Goal: Find specific page/section: Find specific page/section

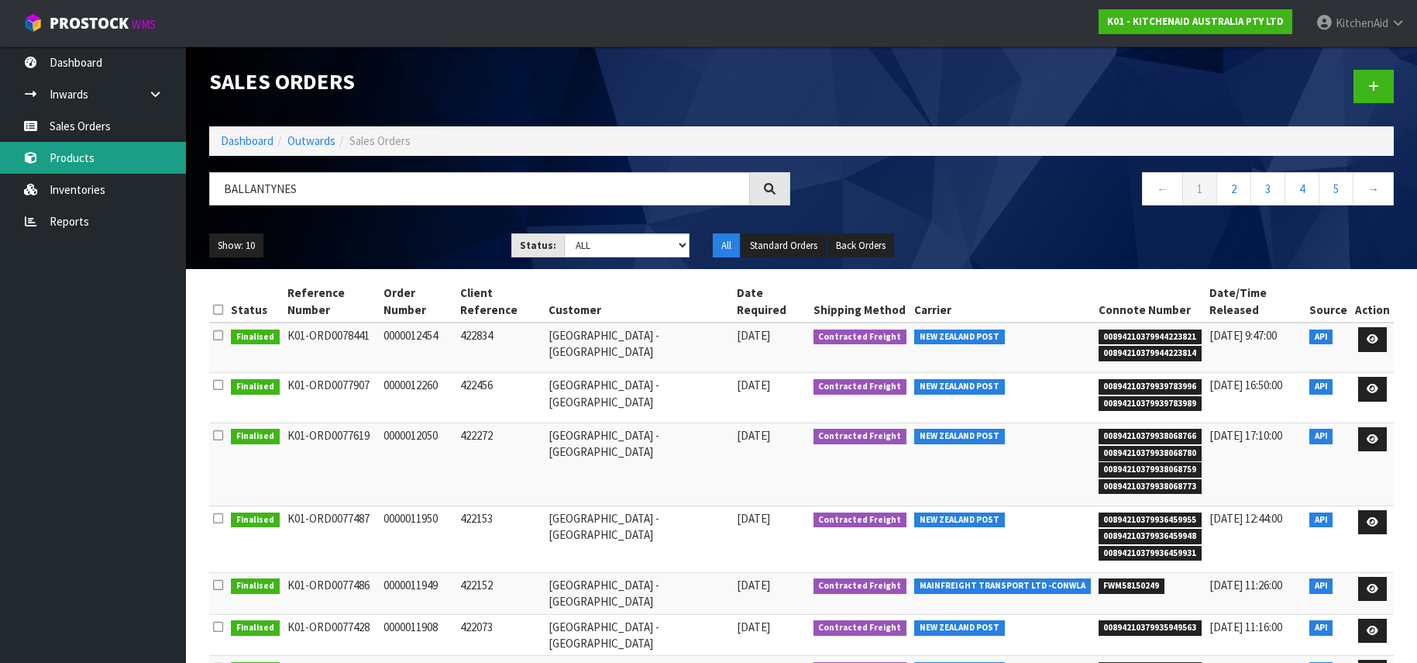
click at [74, 160] on link "Products" at bounding box center [93, 158] width 186 height 32
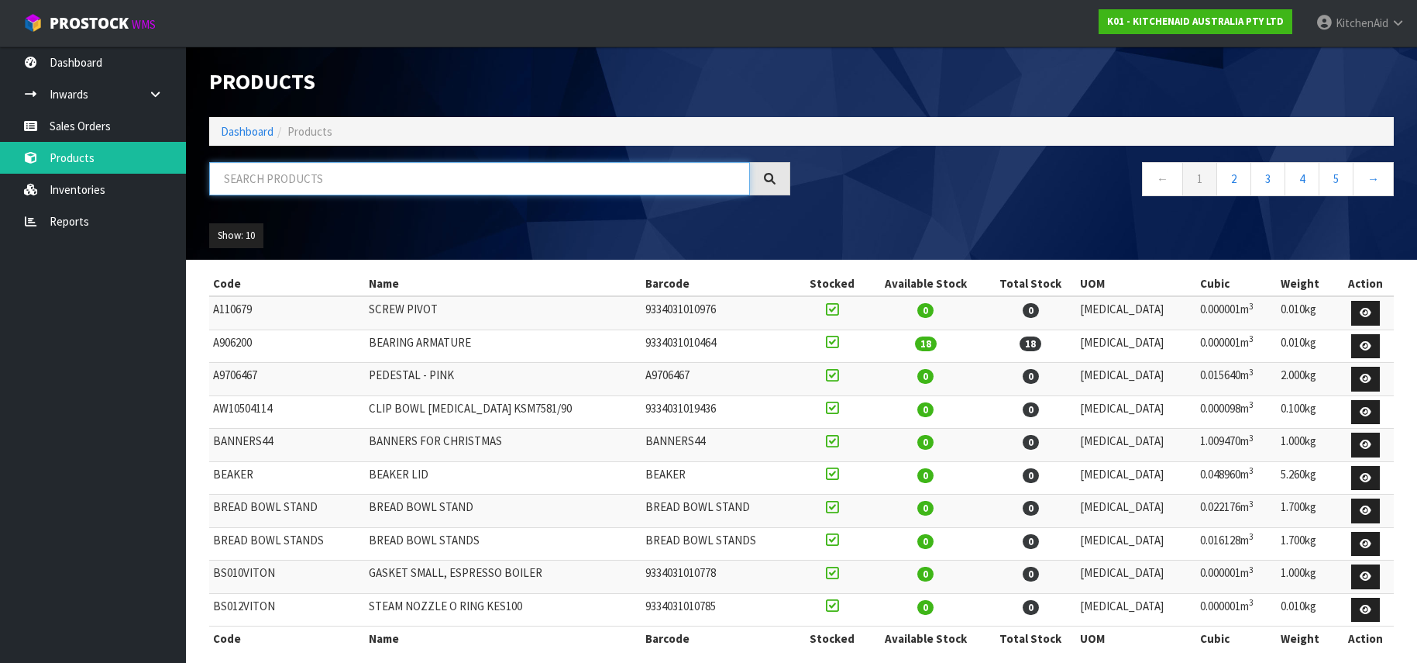
click at [236, 174] on input "text" at bounding box center [479, 178] width 541 height 33
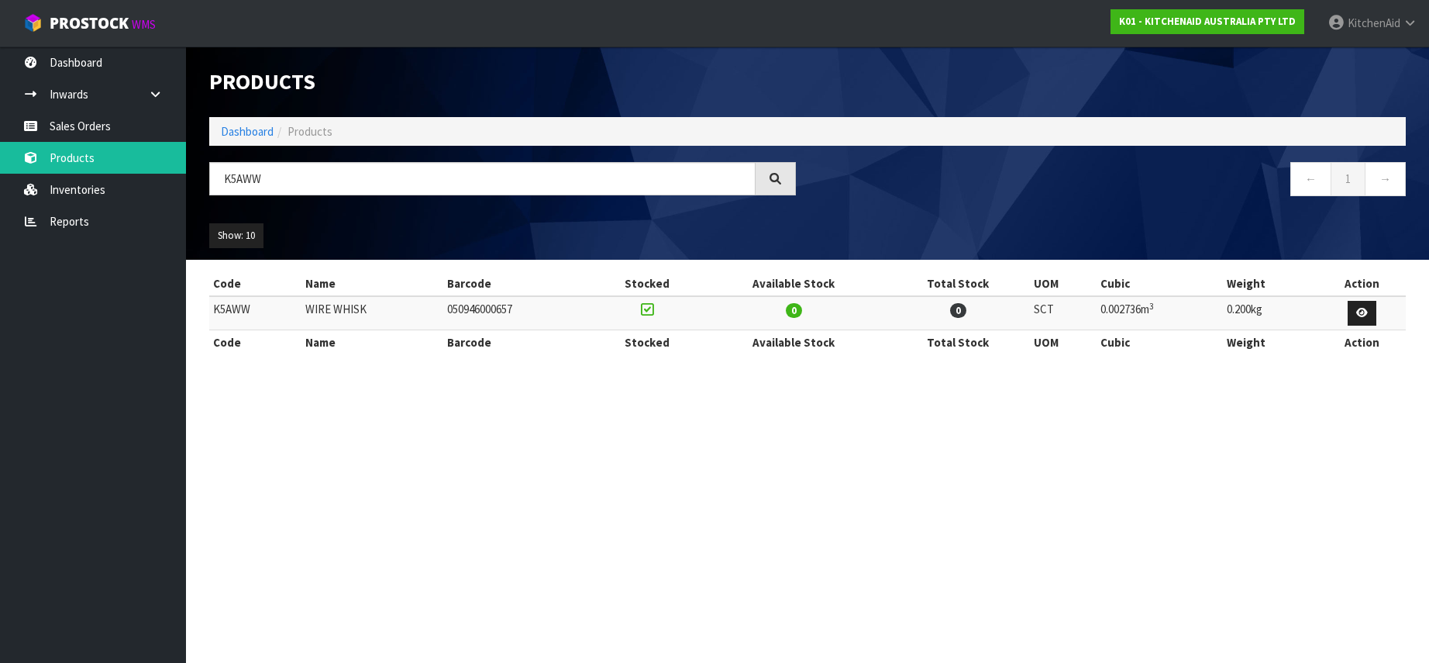
click at [232, 310] on td "K5AWW" at bounding box center [255, 312] width 92 height 33
copy td "K5AWW"
click at [247, 175] on input "K5AWW" at bounding box center [482, 178] width 546 height 33
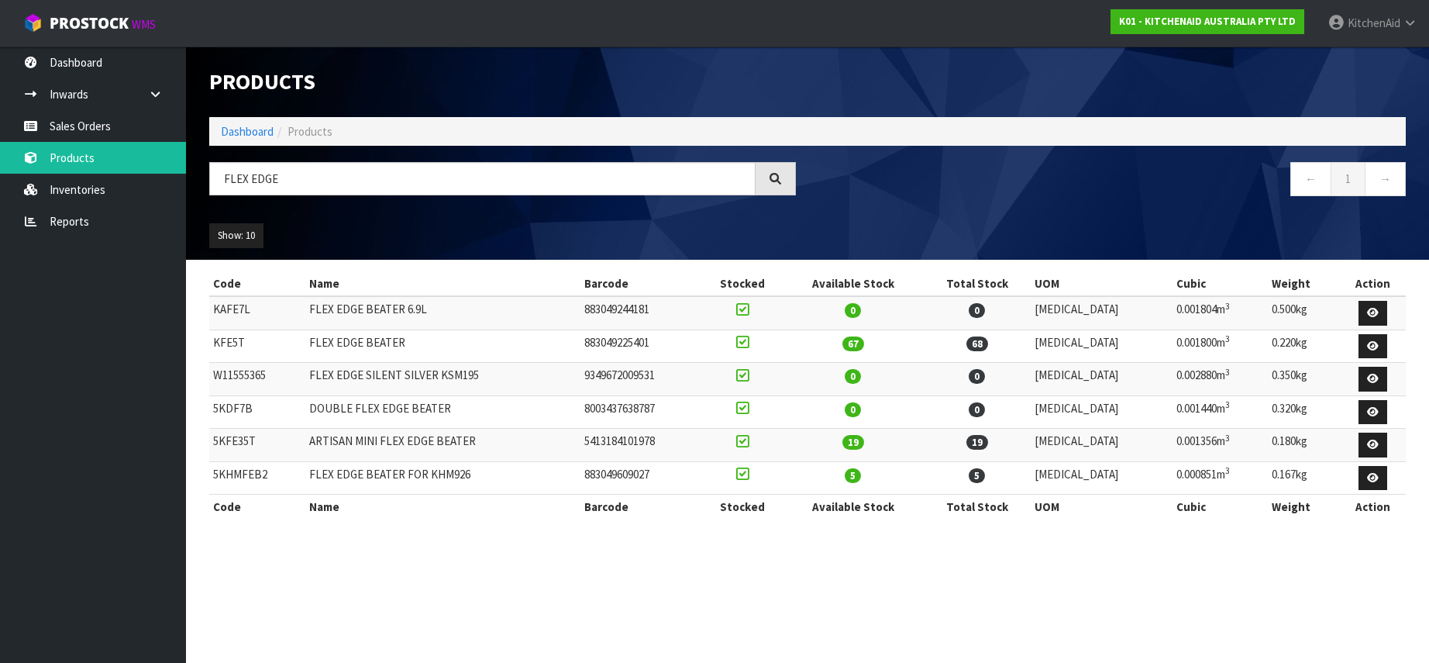
click at [229, 341] on td "KFE5T" at bounding box center [257, 345] width 96 height 33
copy td "KFE5T"
click at [225, 340] on td "KFE5T" at bounding box center [257, 345] width 96 height 33
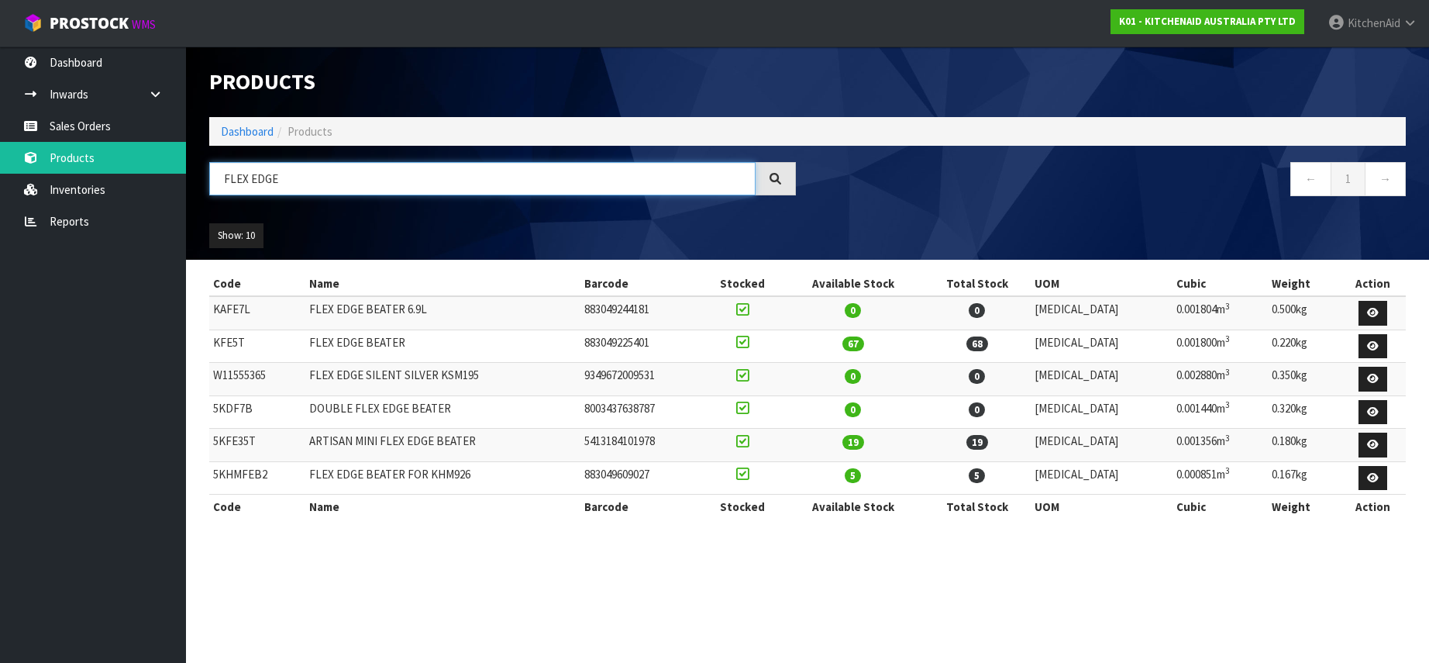
click at [227, 177] on input "FLEX EDGE" at bounding box center [482, 178] width 546 height 33
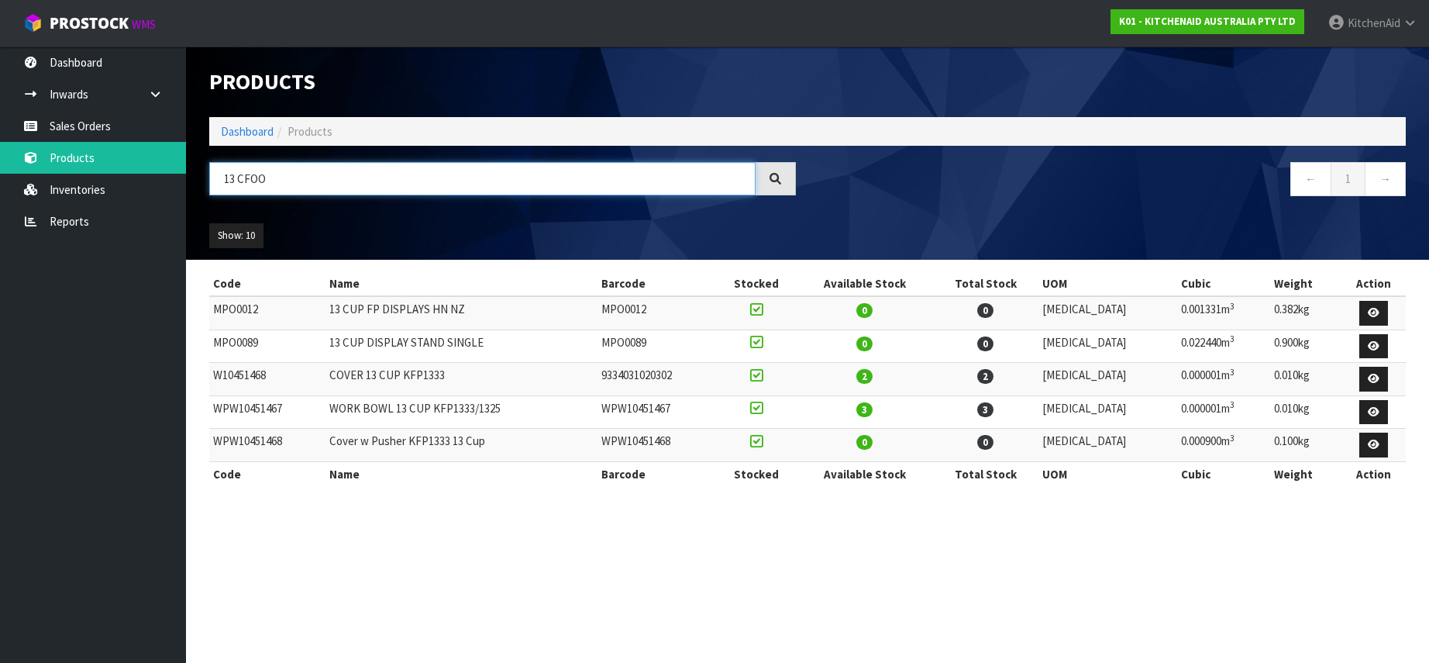
click at [245, 181] on input "13 CFOO" at bounding box center [482, 178] width 546 height 33
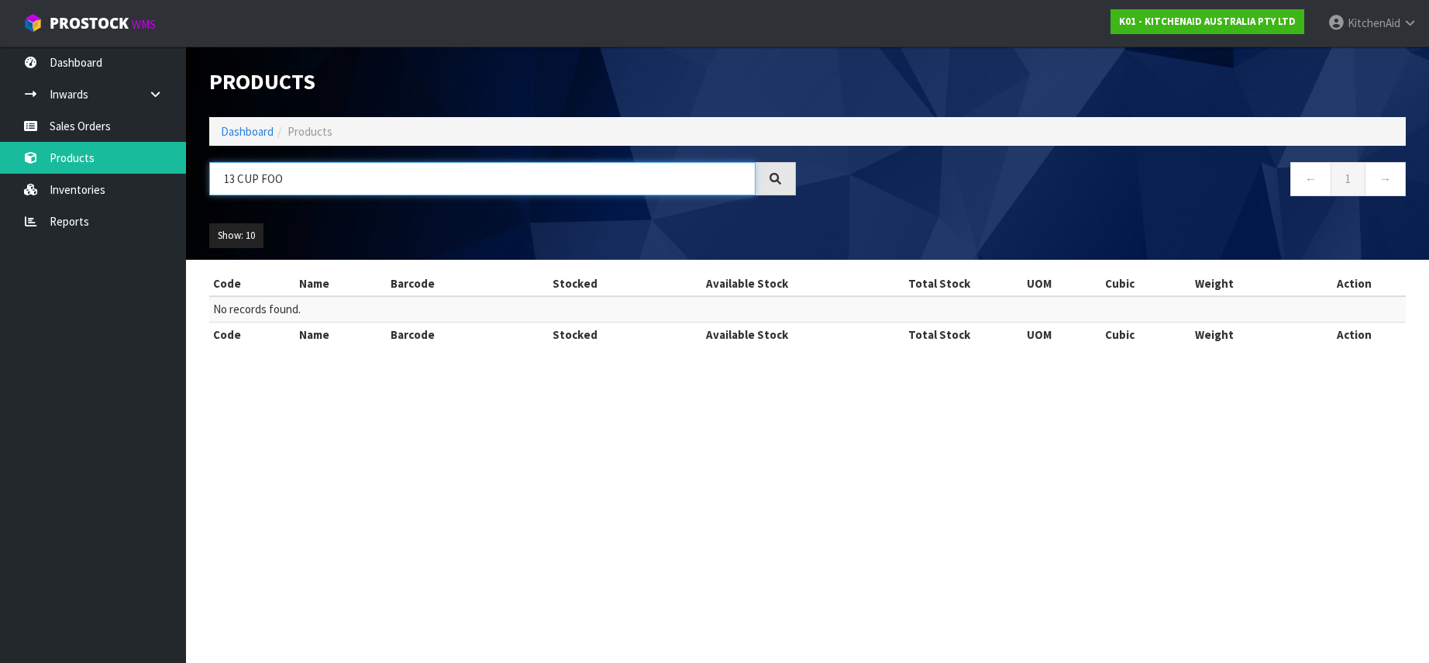
click at [243, 183] on input "13 CUP FOO" at bounding box center [482, 178] width 546 height 33
drag, startPoint x: 292, startPoint y: 180, endPoint x: 236, endPoint y: 179, distance: 56.6
click at [236, 179] on input "13 C FOO" at bounding box center [482, 178] width 546 height 33
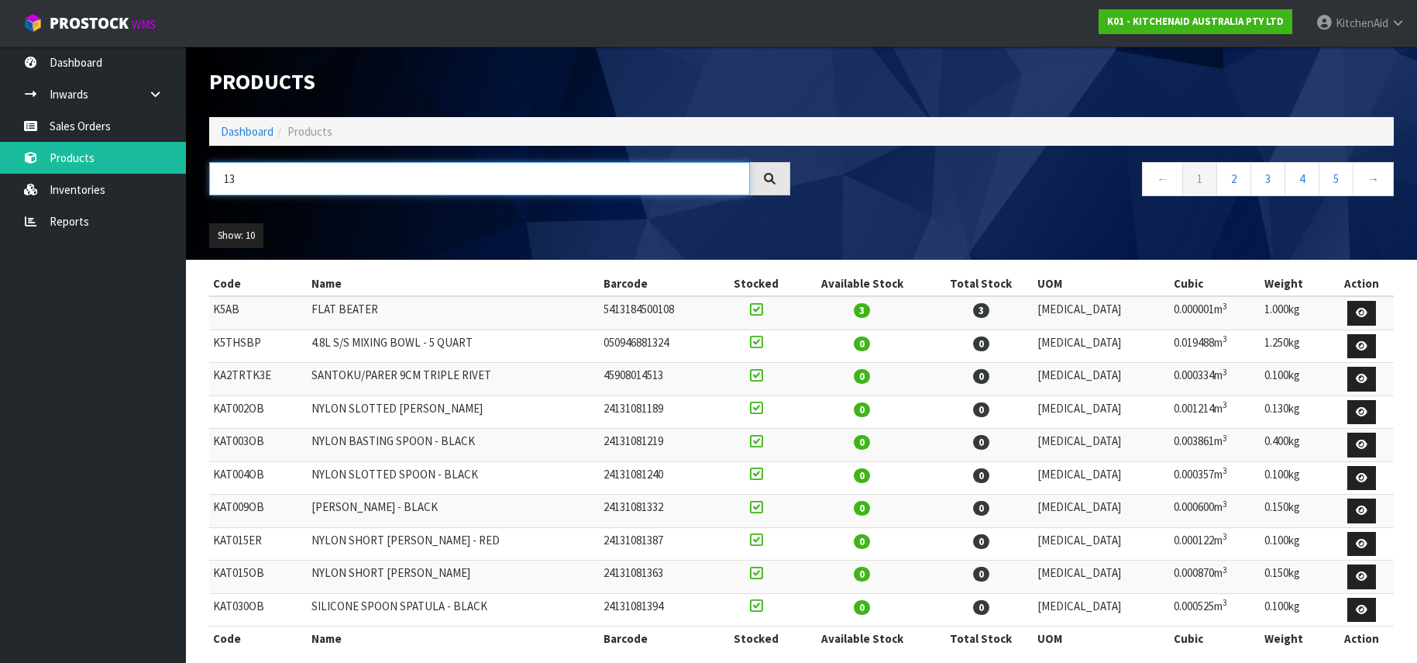
click at [230, 178] on input "13" at bounding box center [479, 178] width 541 height 33
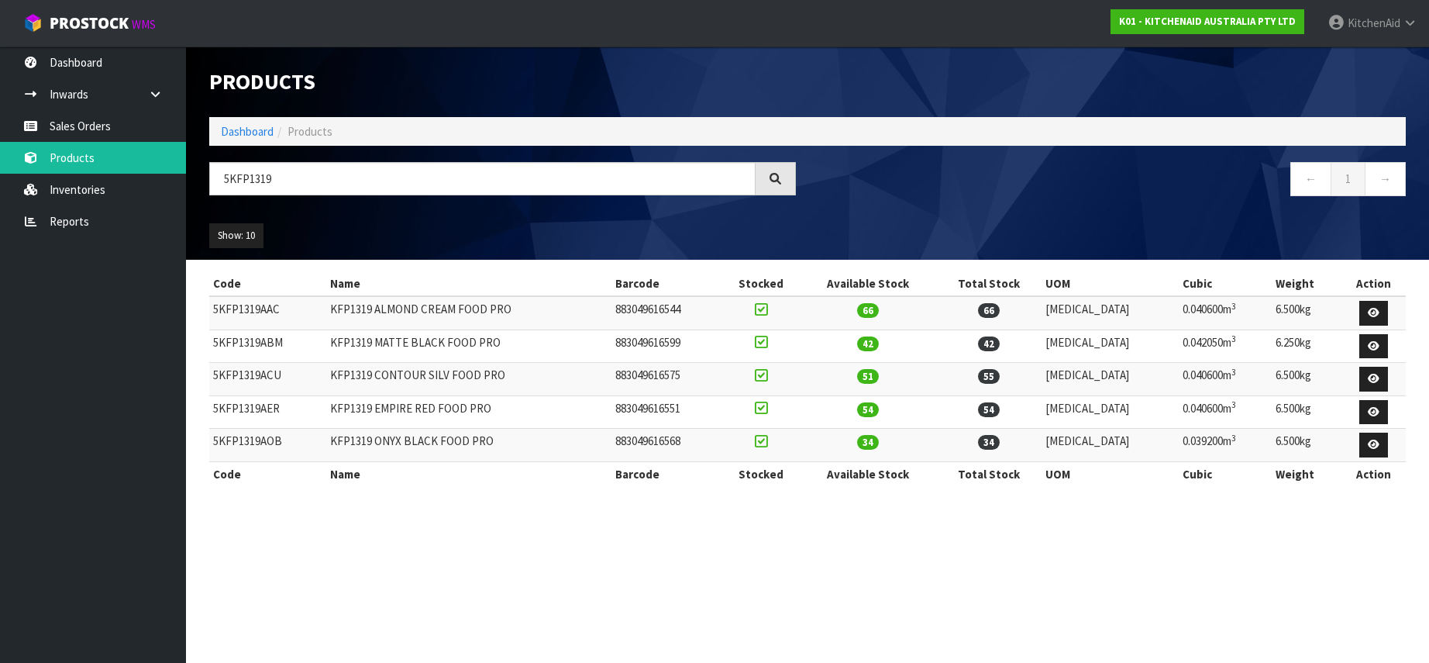
click at [246, 342] on td "5KFP1319ABM" at bounding box center [267, 345] width 117 height 33
copy td "5KFP1319ABM"
drag, startPoint x: 237, startPoint y: 182, endPoint x: 330, endPoint y: 201, distance: 95.0
click at [330, 201] on div "5KFP1319" at bounding box center [503, 184] width 610 height 45
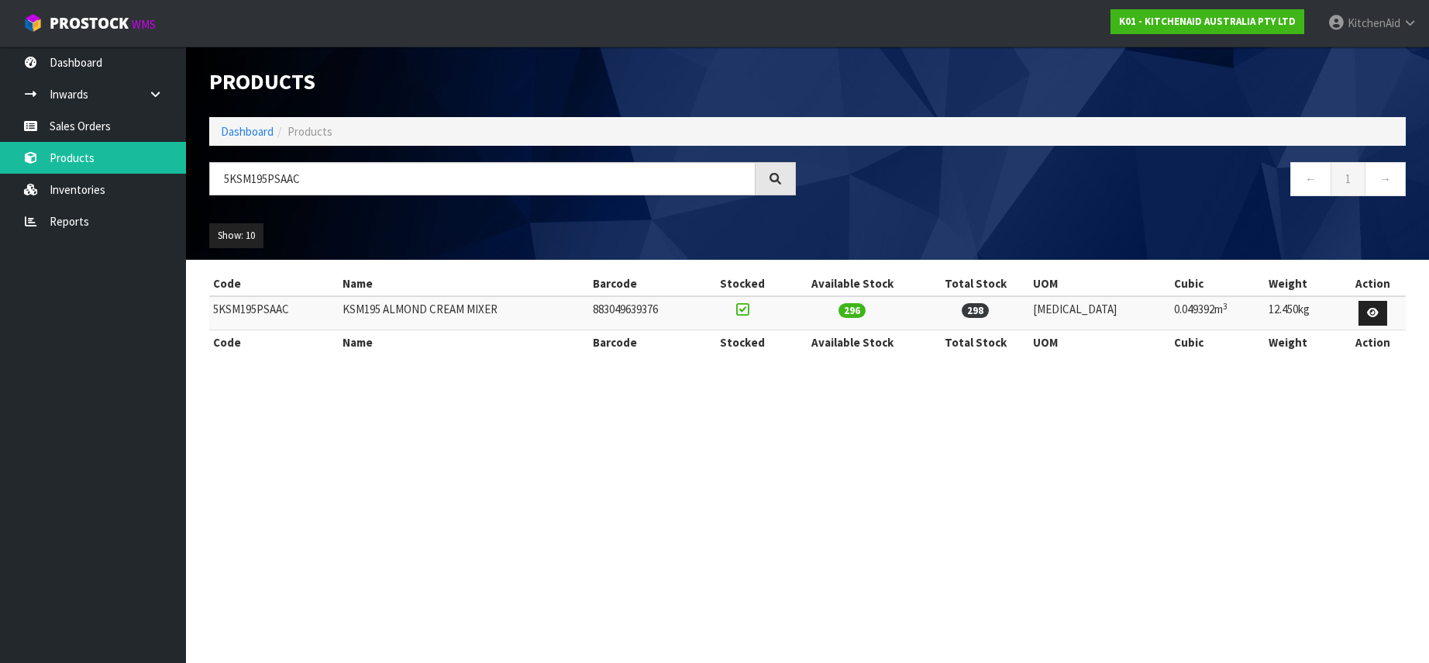
click at [241, 306] on td "5KSM195PSAAC" at bounding box center [273, 312] width 129 height 33
copy td "5KSM195PSAAC"
drag, startPoint x: 250, startPoint y: 179, endPoint x: 374, endPoint y: 192, distance: 123.9
click at [371, 192] on input "5KSM195PSAAC" at bounding box center [482, 178] width 546 height 33
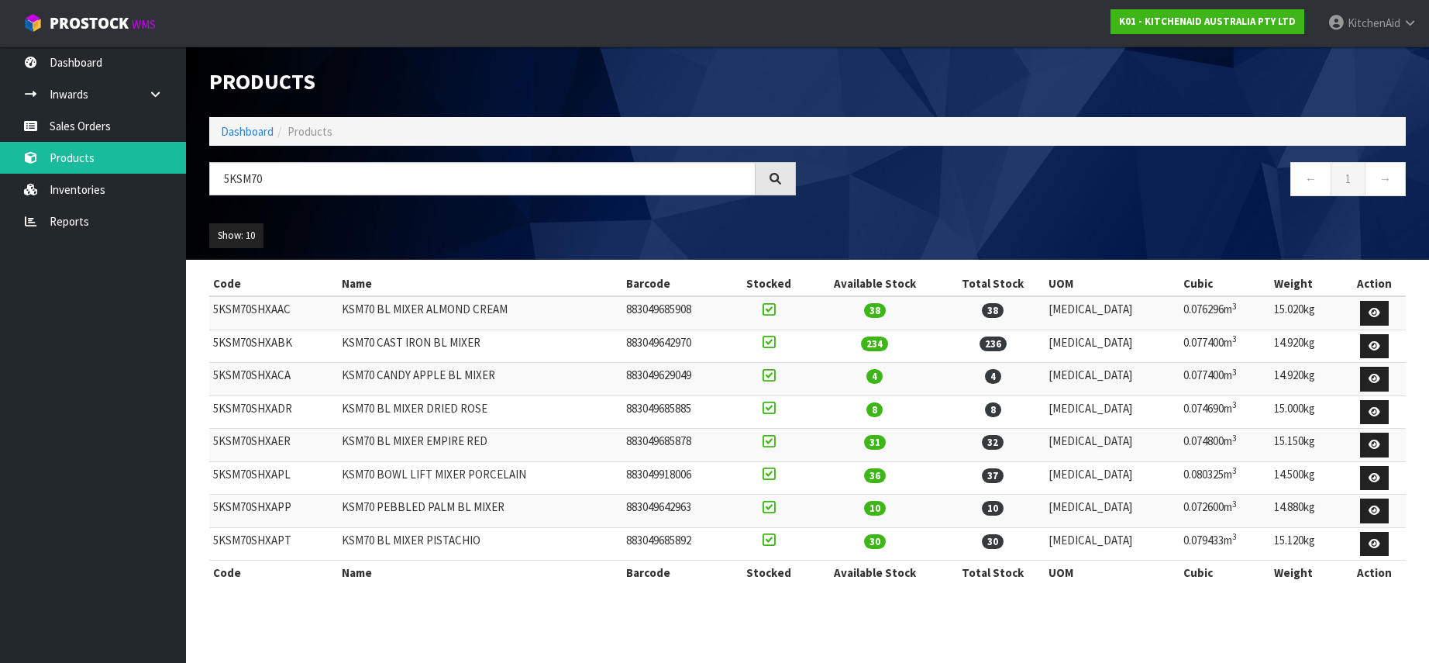
click at [268, 309] on td "5KSM70SHXAAC" at bounding box center [273, 312] width 129 height 33
copy td "5KSM70SHXAAC"
click at [230, 177] on input "5KSM70" at bounding box center [482, 178] width 546 height 33
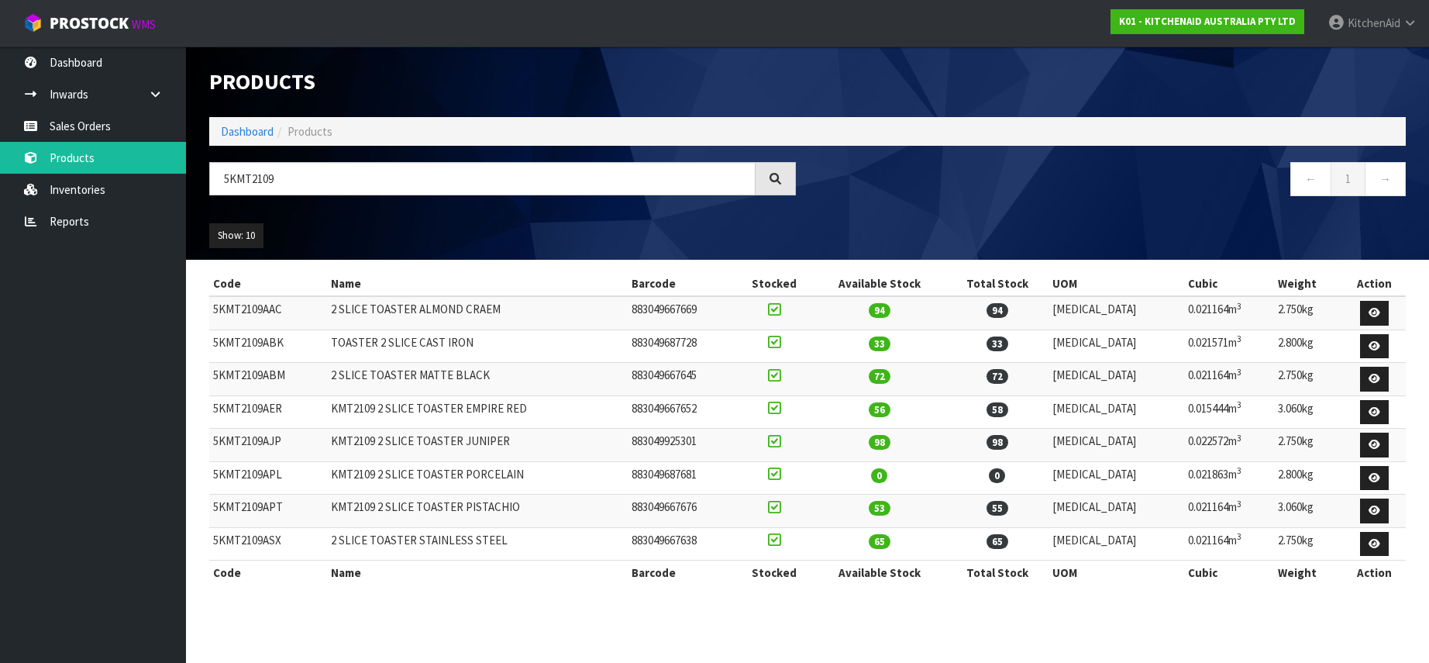
click at [236, 345] on td "5KMT2109ABK" at bounding box center [268, 345] width 118 height 33
copy td "5KMT2109ABK"
click at [249, 438] on td "5KMT2109AJP" at bounding box center [268, 445] width 118 height 33
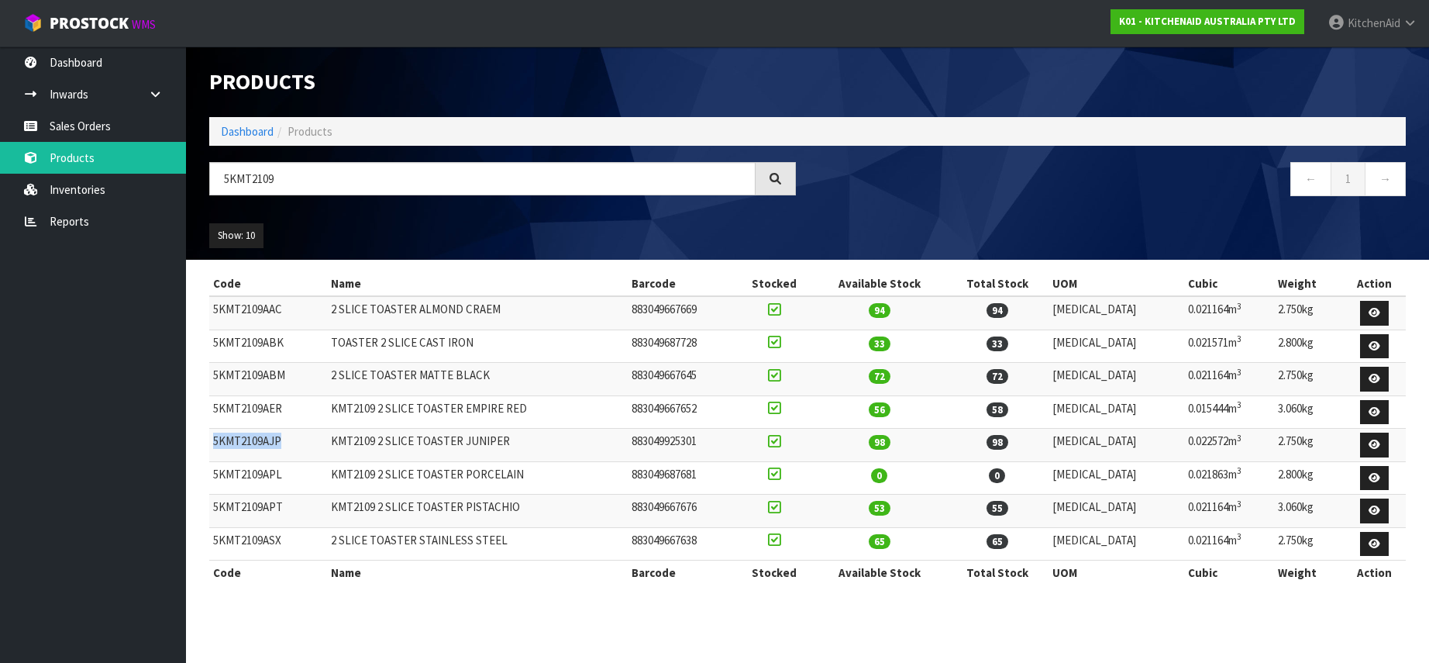
copy td "5KMT2109AJP"
click at [256, 179] on input "5KMT2109" at bounding box center [482, 178] width 546 height 33
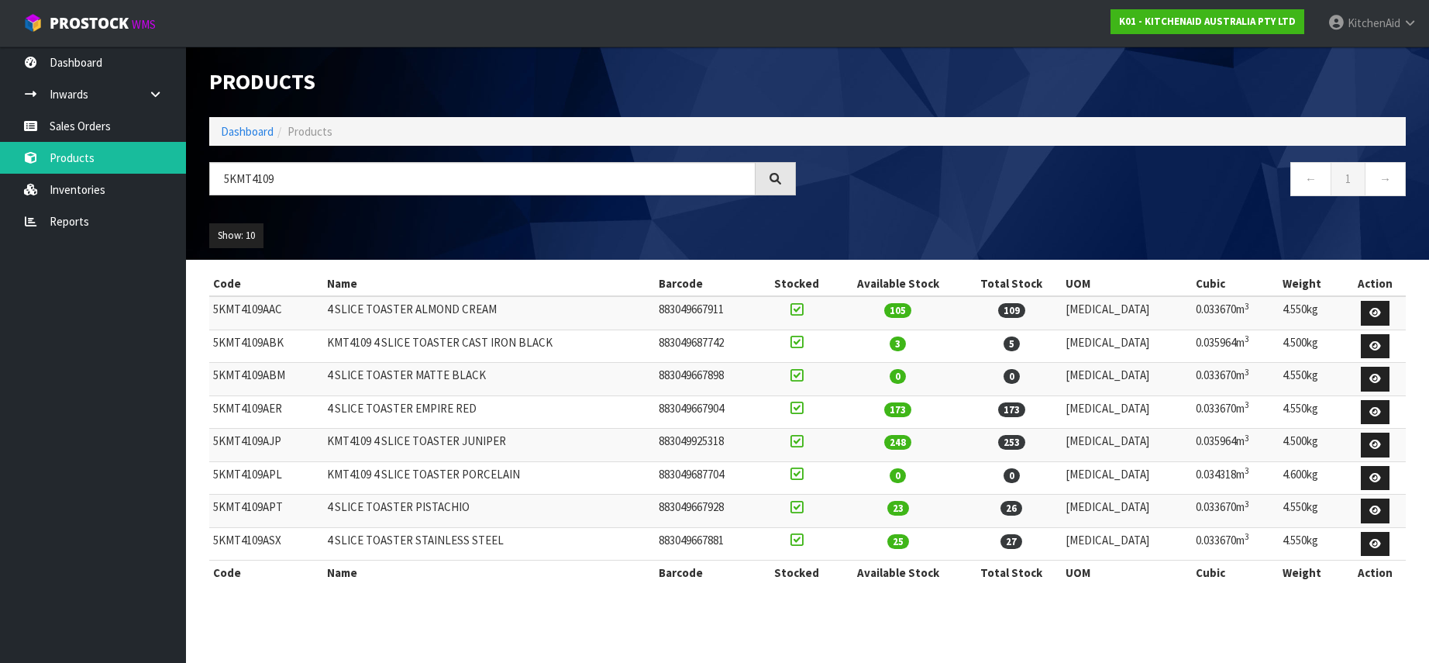
click at [246, 439] on td "5KMT4109AJP" at bounding box center [266, 445] width 114 height 33
copy td "5KMT4109AJP"
click at [239, 473] on td "5KMT4109APL" at bounding box center [266, 477] width 114 height 33
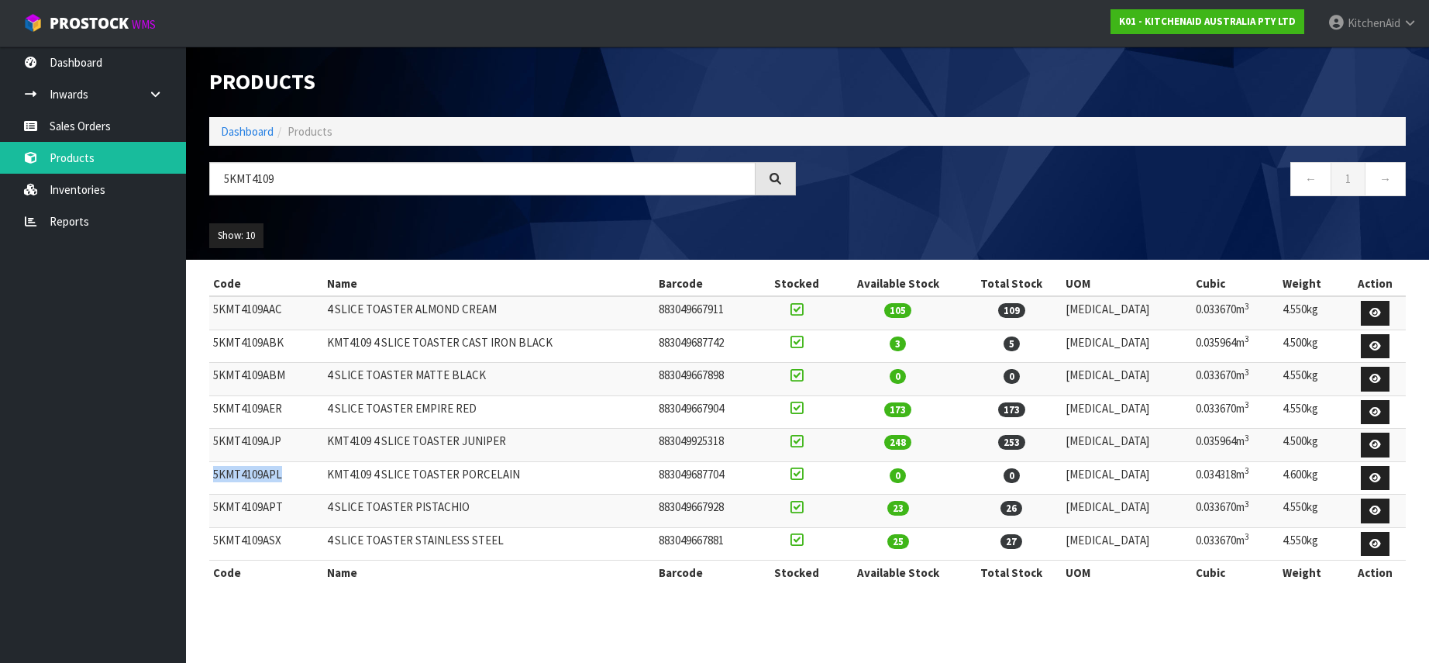
copy td "5KMT4109APL"
drag, startPoint x: 236, startPoint y: 181, endPoint x: 315, endPoint y: 181, distance: 79.8
click at [315, 181] on input "5KMT4109" at bounding box center [482, 178] width 546 height 33
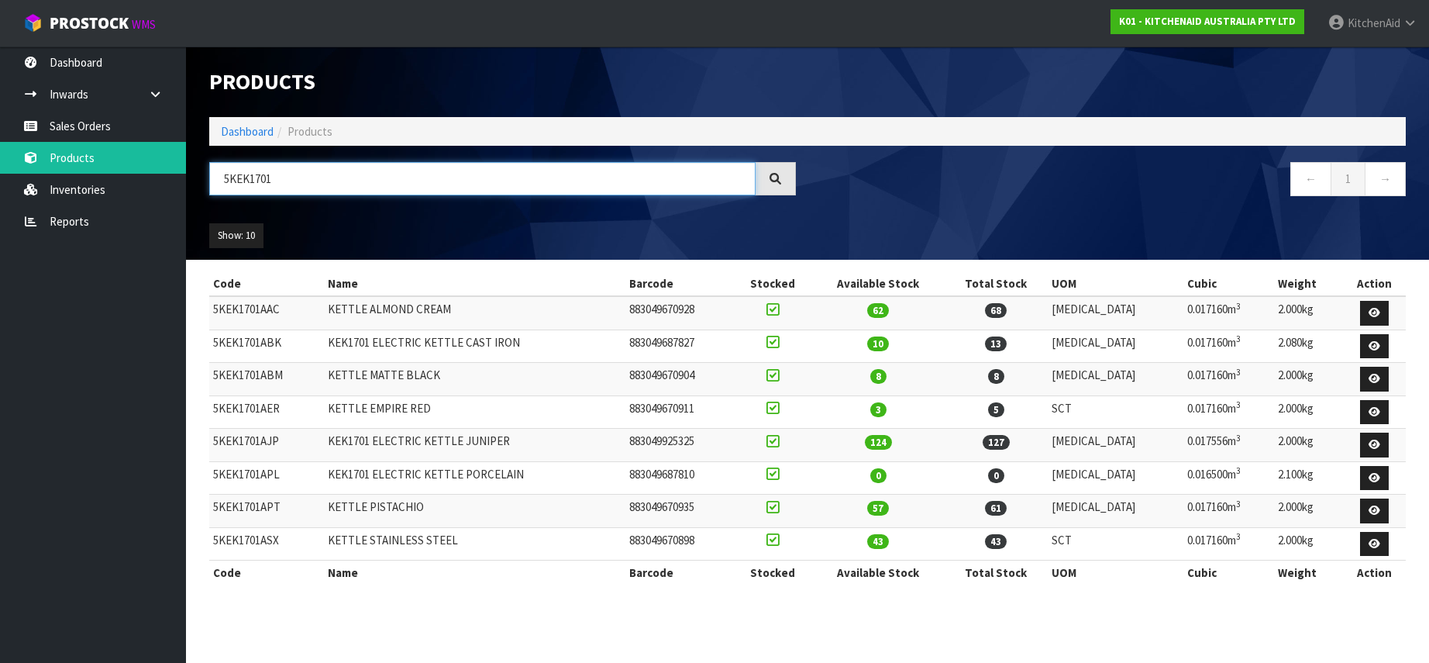
type input "5KEK1701"
click at [261, 337] on td "5KEK1701ABK" at bounding box center [266, 345] width 115 height 33
copy td "5KEK1701ABK"
click at [236, 440] on td "5KEK1701AJP" at bounding box center [266, 445] width 115 height 33
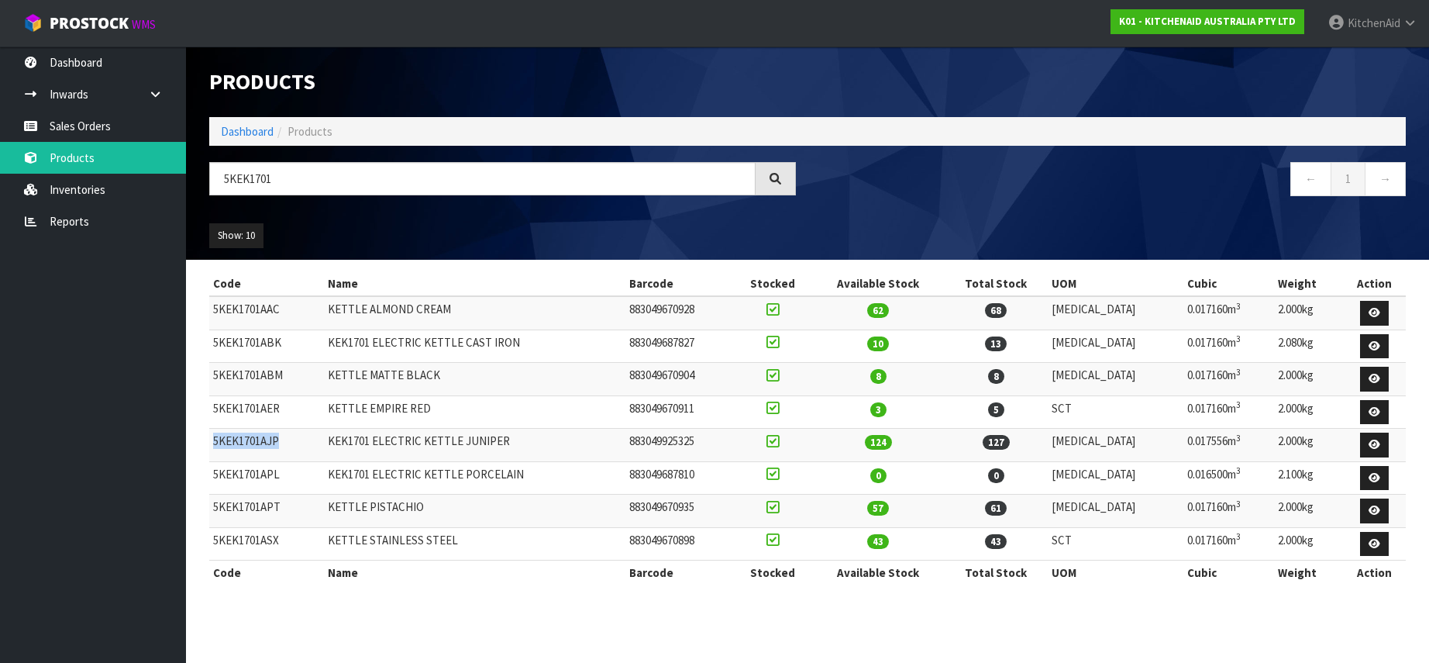
click at [236, 440] on td "5KEK1701AJP" at bounding box center [266, 445] width 115 height 33
